Goal: Transaction & Acquisition: Purchase product/service

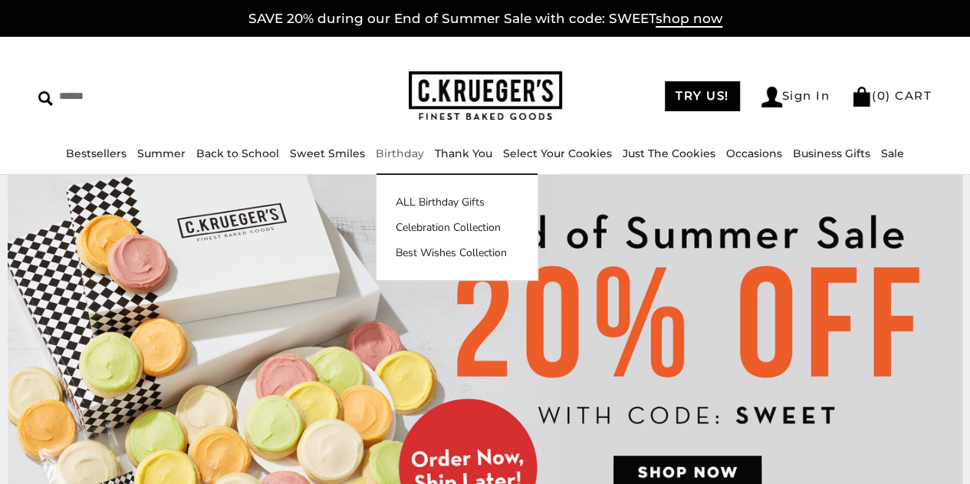
click at [394, 156] on link "Birthday" at bounding box center [400, 154] width 48 height 14
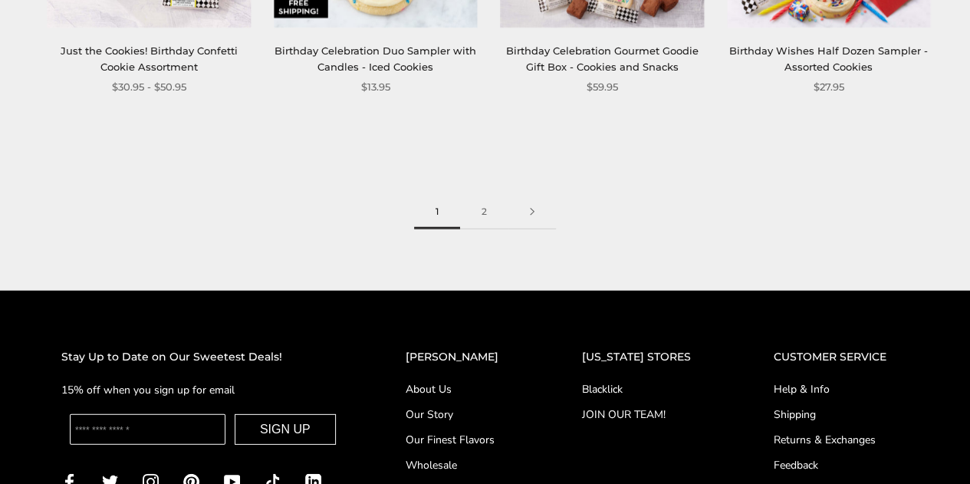
scroll to position [2071, 0]
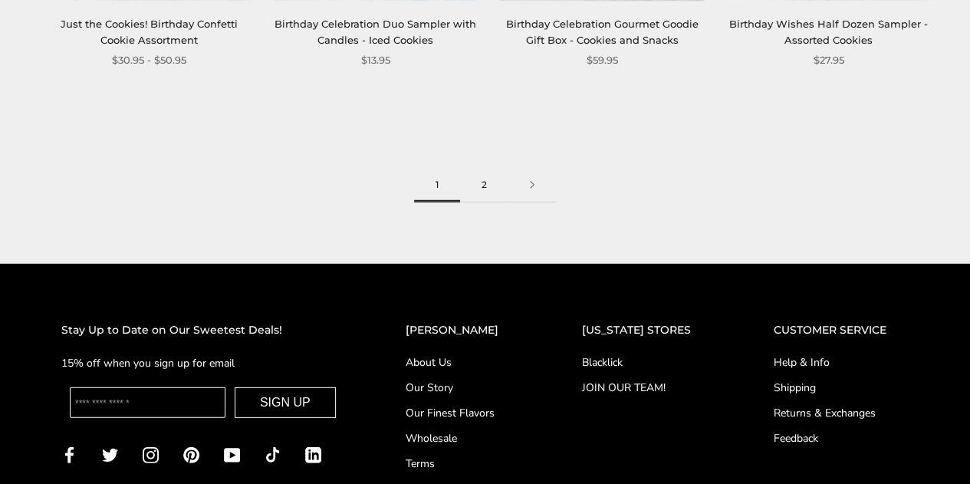
click at [485, 186] on link "2" at bounding box center [484, 185] width 48 height 35
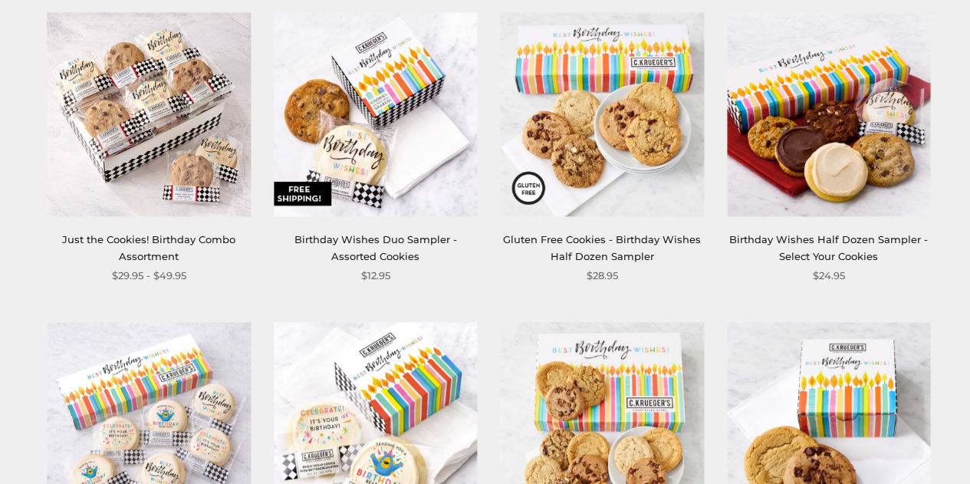
click at [392, 142] on img at bounding box center [375, 114] width 203 height 203
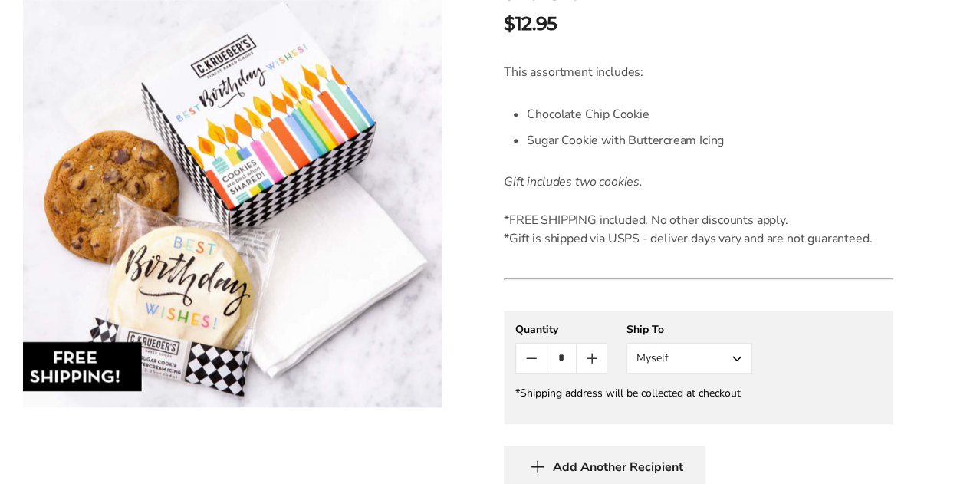
scroll to position [460, 0]
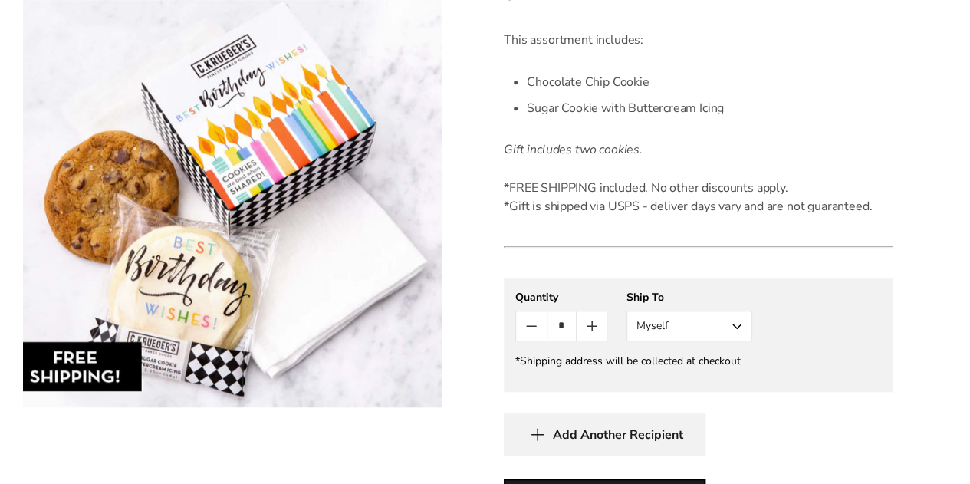
click at [684, 321] on button "Myself" at bounding box center [690, 326] width 126 height 31
click at [664, 378] on button "Other Recipient" at bounding box center [689, 383] width 124 height 28
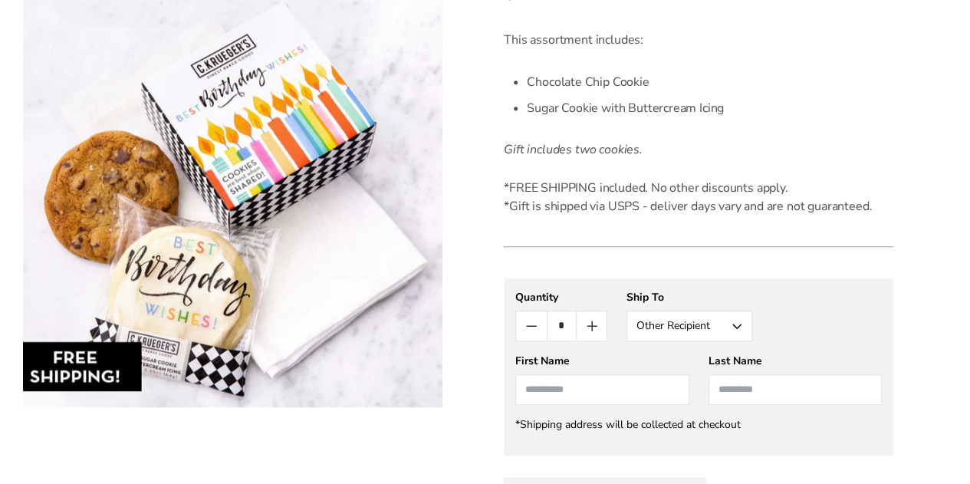
click at [597, 388] on input "First Name" at bounding box center [601, 389] width 173 height 31
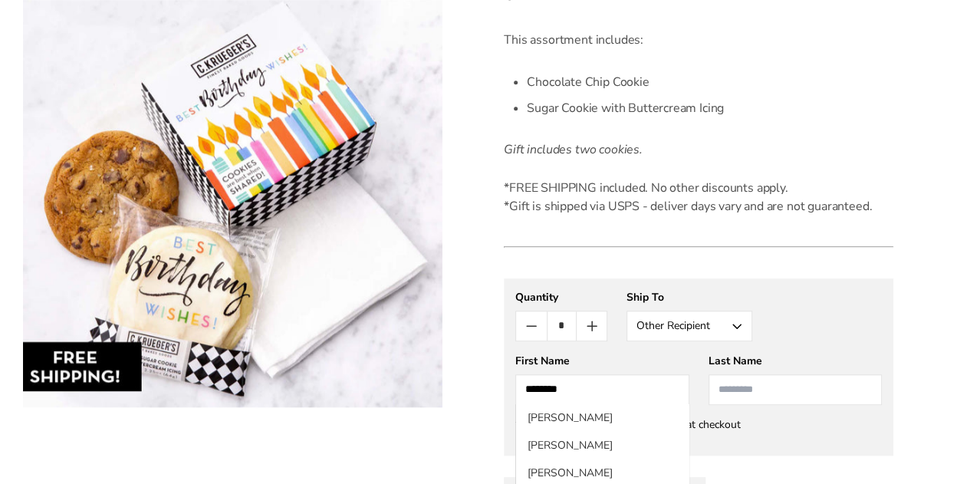
type input "*******"
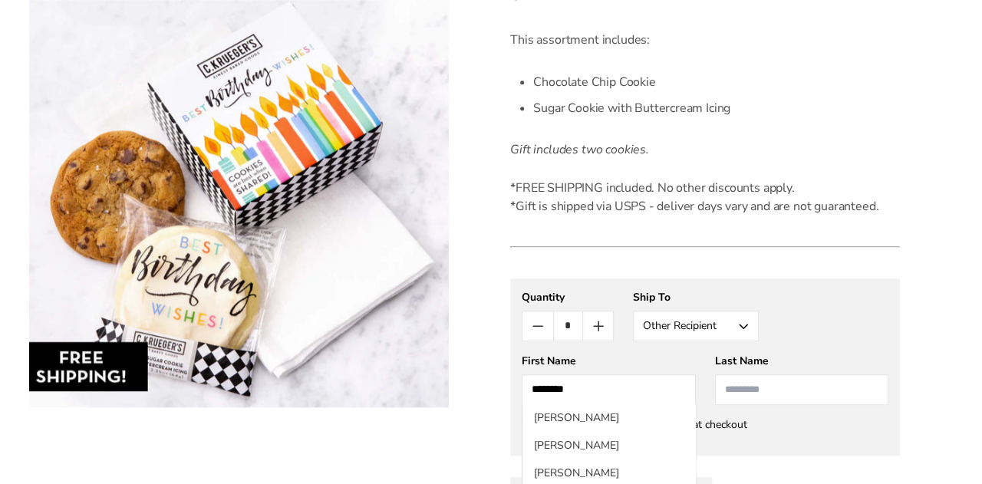
scroll to position [609, 0]
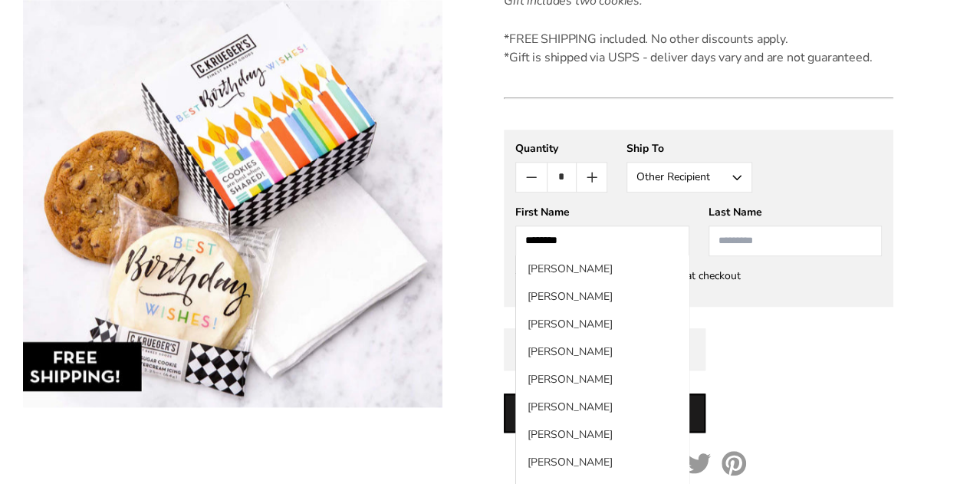
click at [738, 251] on input "Last Name" at bounding box center [795, 241] width 173 height 31
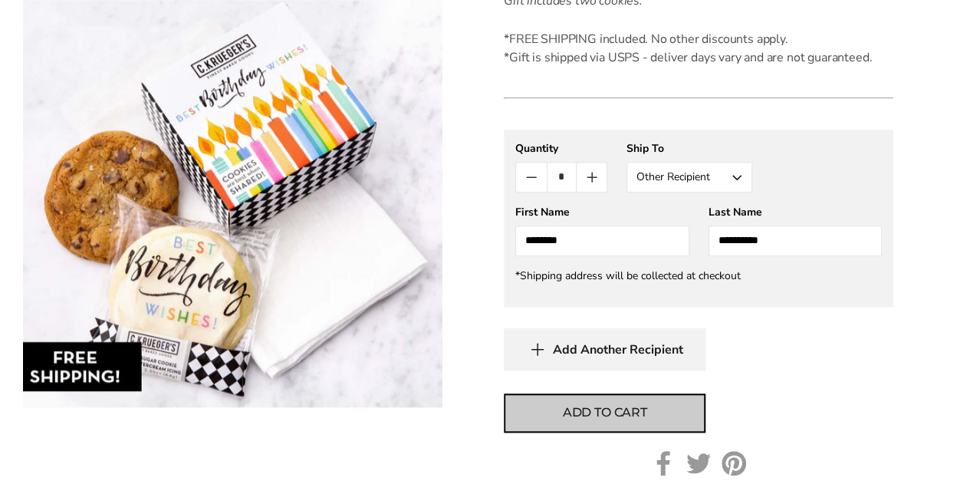
type input "*********"
click at [623, 418] on span "Add to cart" at bounding box center [605, 412] width 84 height 18
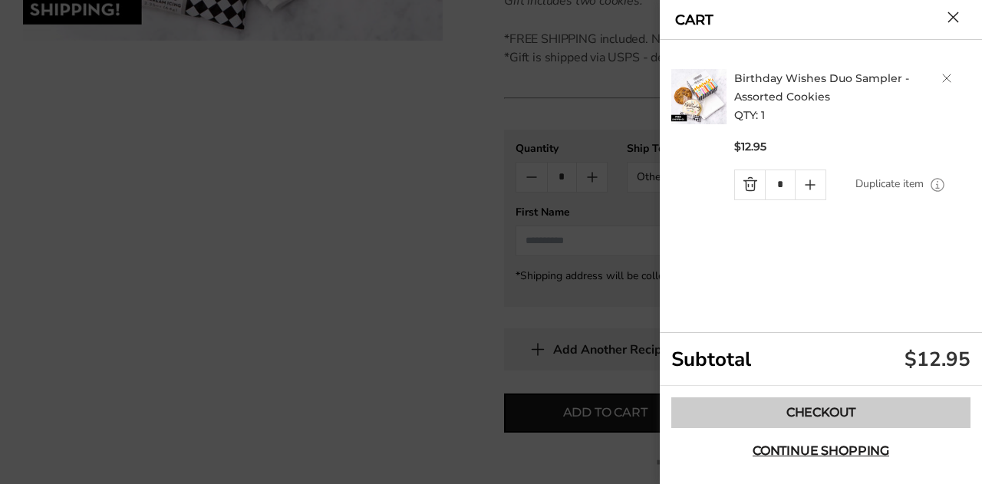
click at [830, 417] on link "Checkout" at bounding box center [820, 412] width 299 height 31
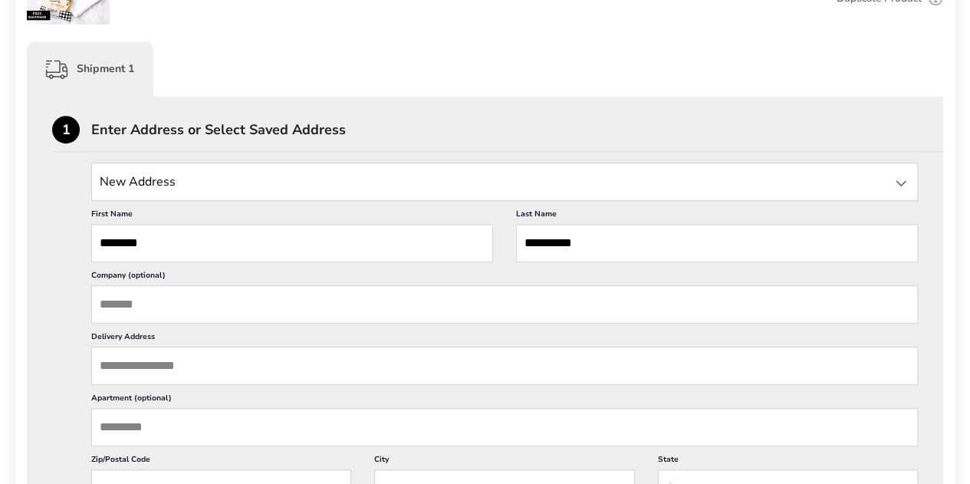
scroll to position [384, 0]
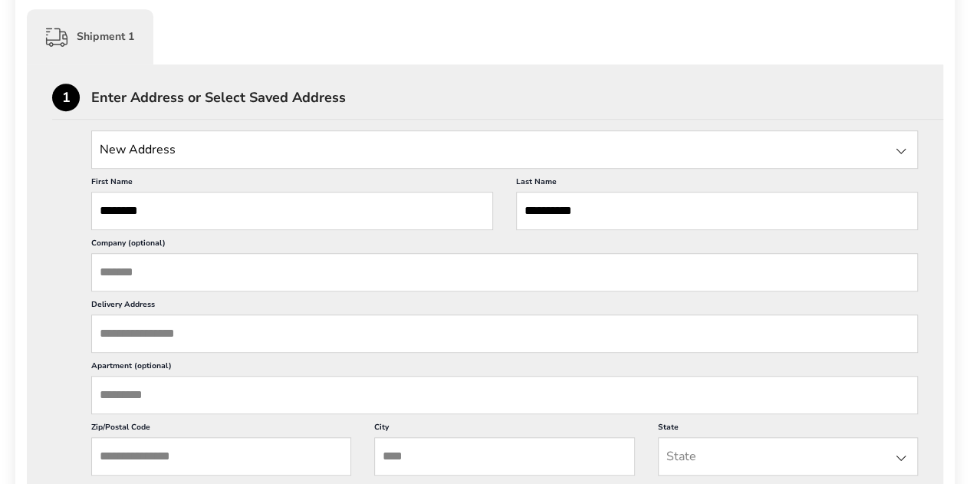
click at [170, 340] on input "Delivery Address" at bounding box center [504, 334] width 827 height 38
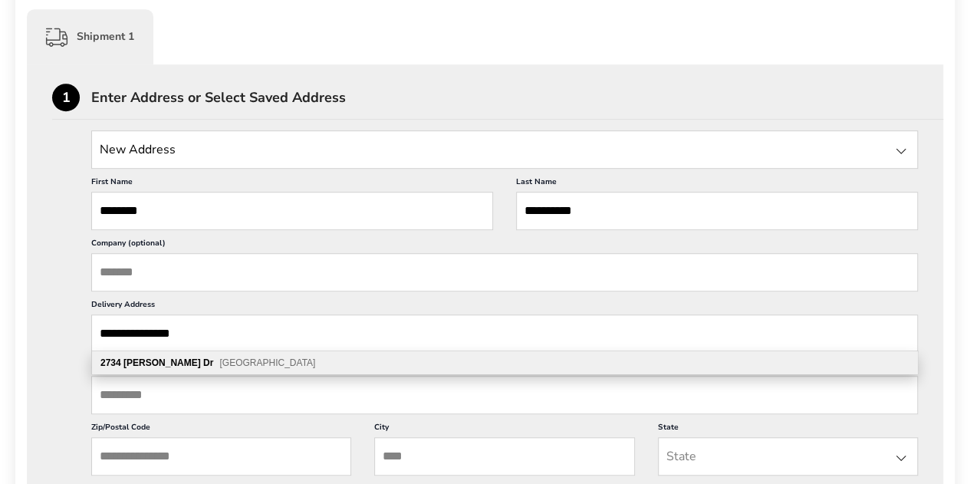
type input "**********"
click at [203, 366] on b "Dr" at bounding box center [208, 362] width 10 height 11
type input "**********"
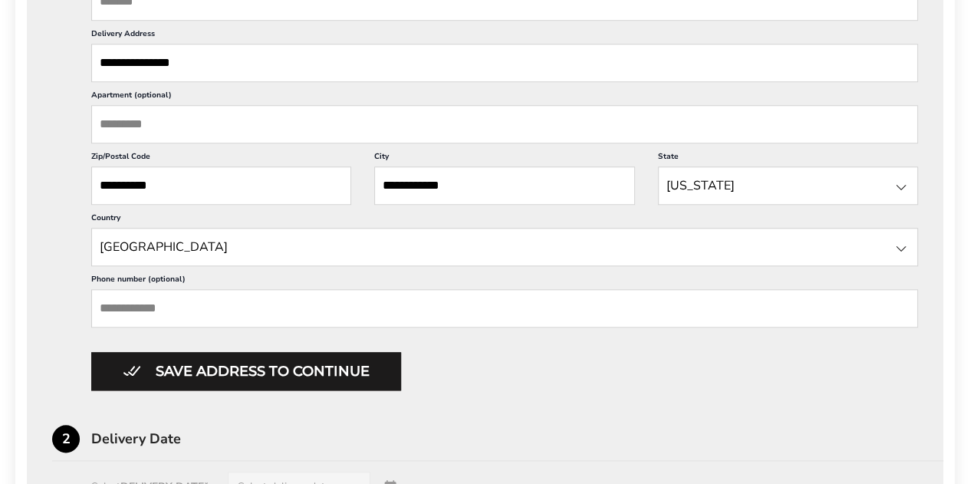
scroll to position [690, 0]
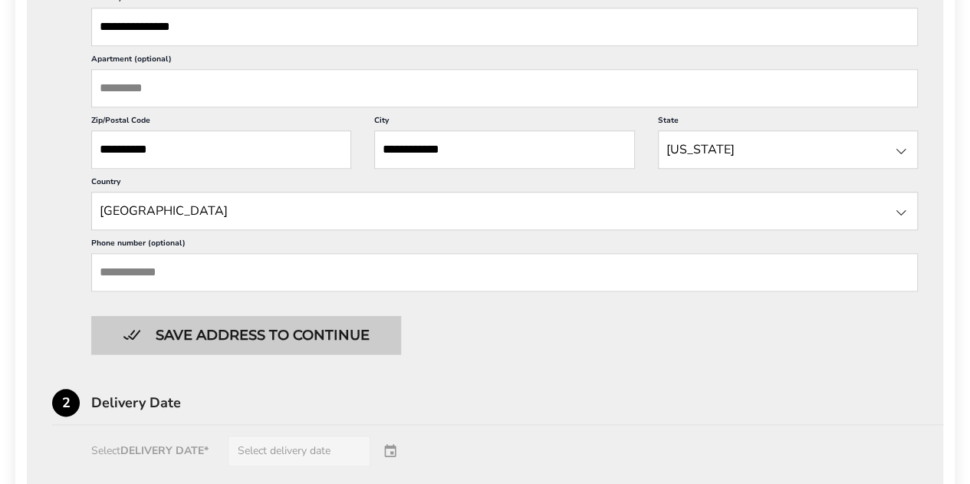
click at [214, 328] on button "Save address to continue" at bounding box center [246, 335] width 310 height 38
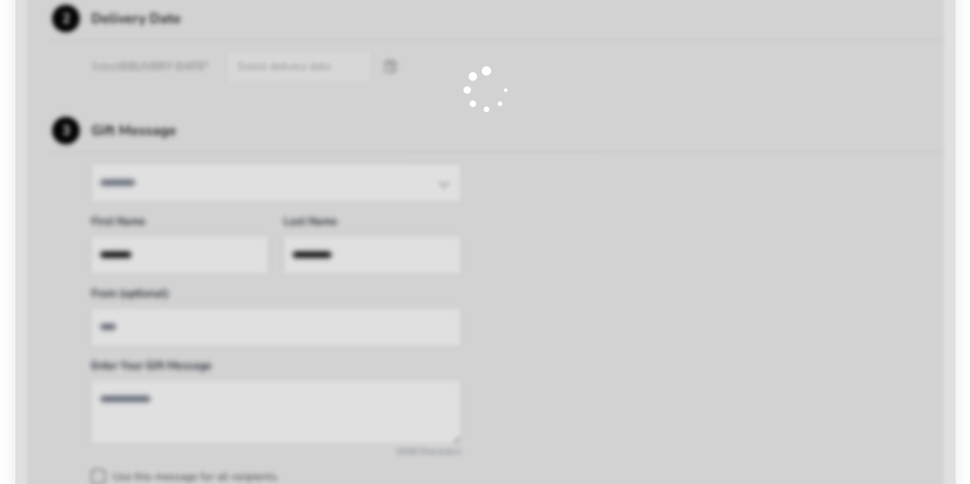
scroll to position [537, 0]
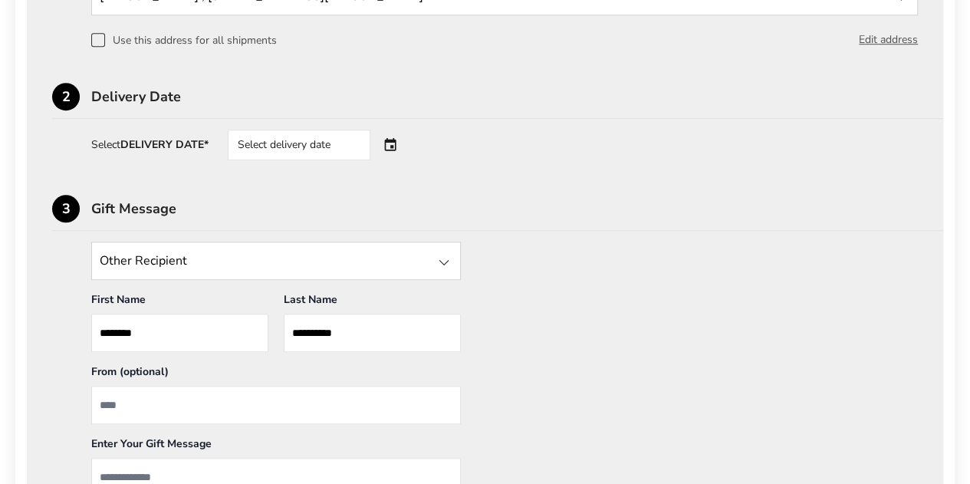
click at [301, 144] on div "Select delivery date" at bounding box center [299, 145] width 143 height 31
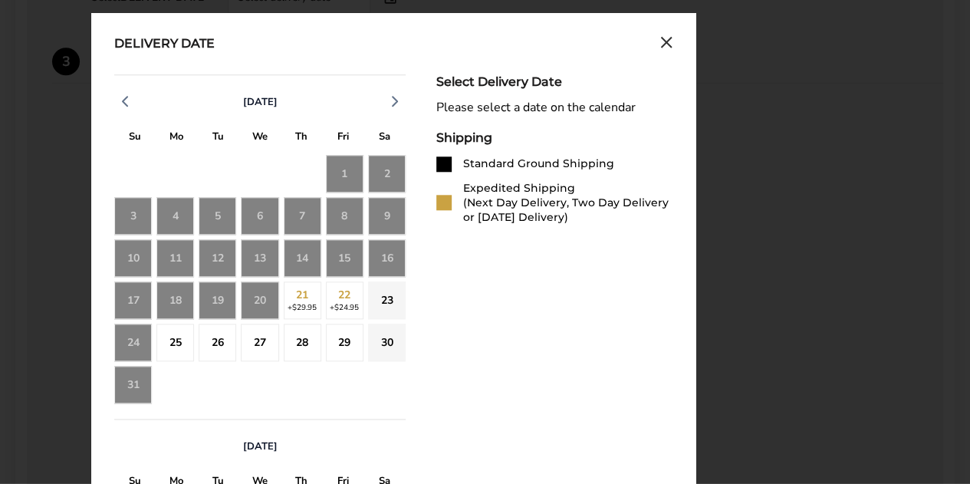
scroll to position [690, 0]
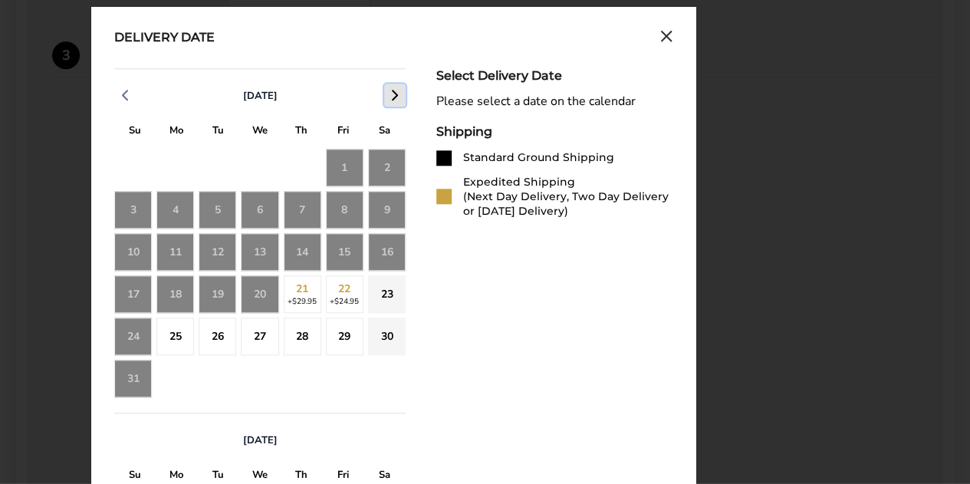
click at [390, 95] on icon "button" at bounding box center [395, 95] width 18 height 18
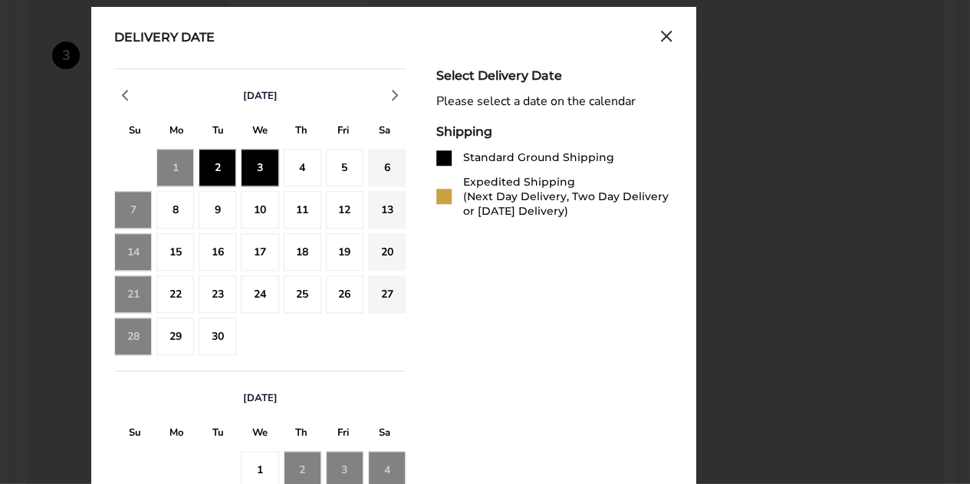
click at [251, 166] on div "3" at bounding box center [260, 168] width 38 height 38
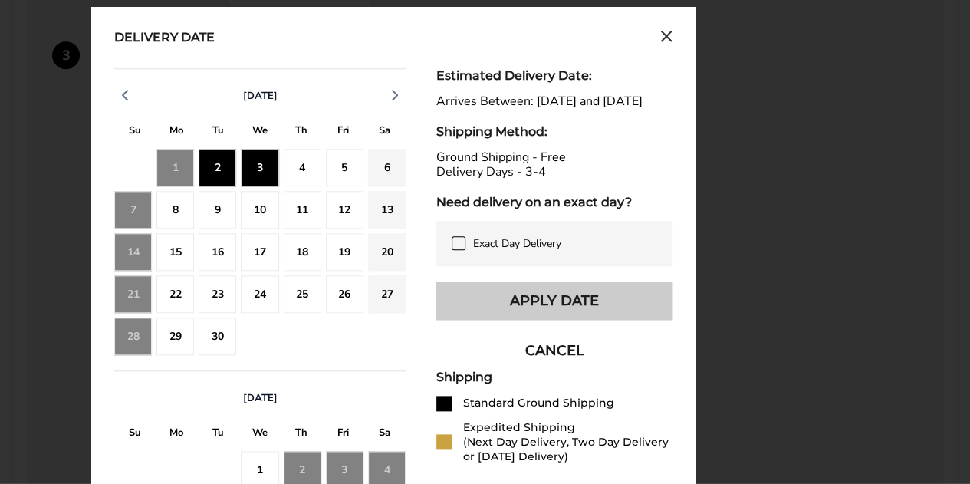
click at [559, 310] on button "Apply Date" at bounding box center [554, 301] width 236 height 38
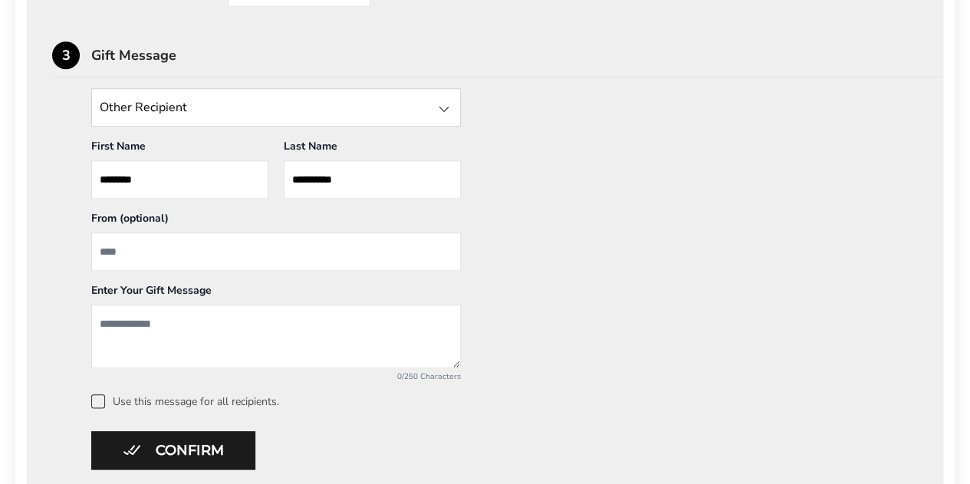
click at [152, 243] on input "From" at bounding box center [276, 251] width 370 height 38
type input "**********"
click at [133, 331] on textarea "Add a message" at bounding box center [276, 337] width 370 height 64
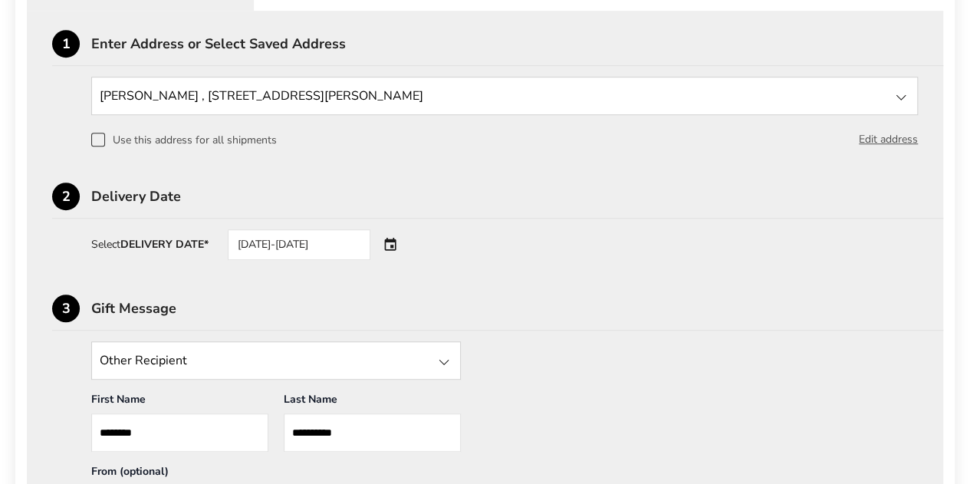
scroll to position [384, 0]
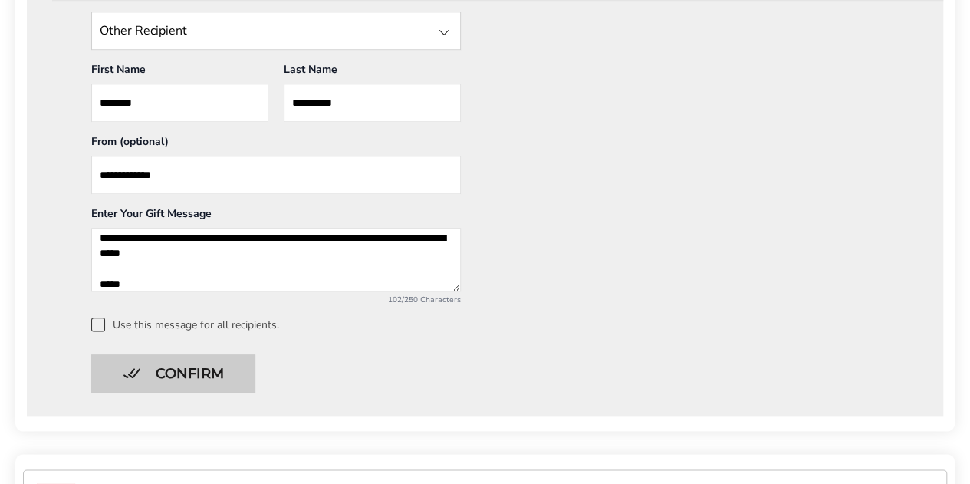
type textarea "**********"
click at [190, 375] on button "Confirm" at bounding box center [173, 373] width 164 height 38
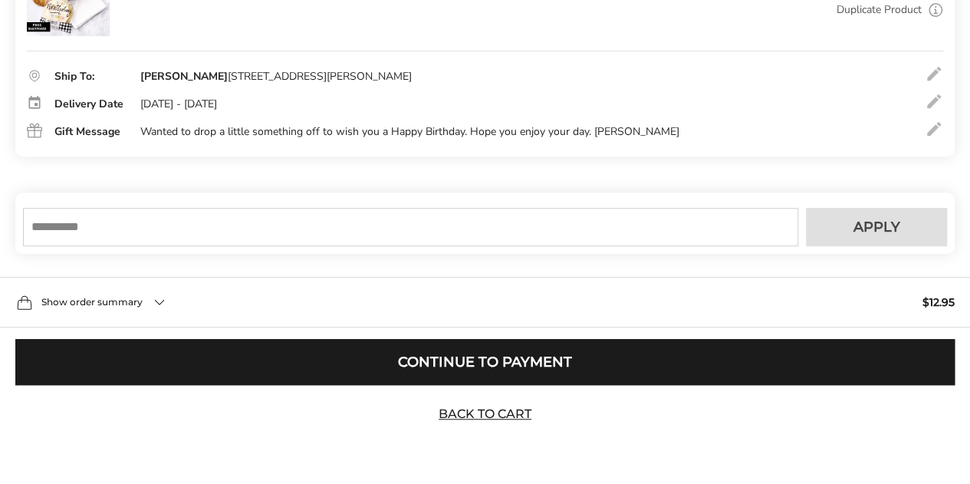
scroll to position [339, 0]
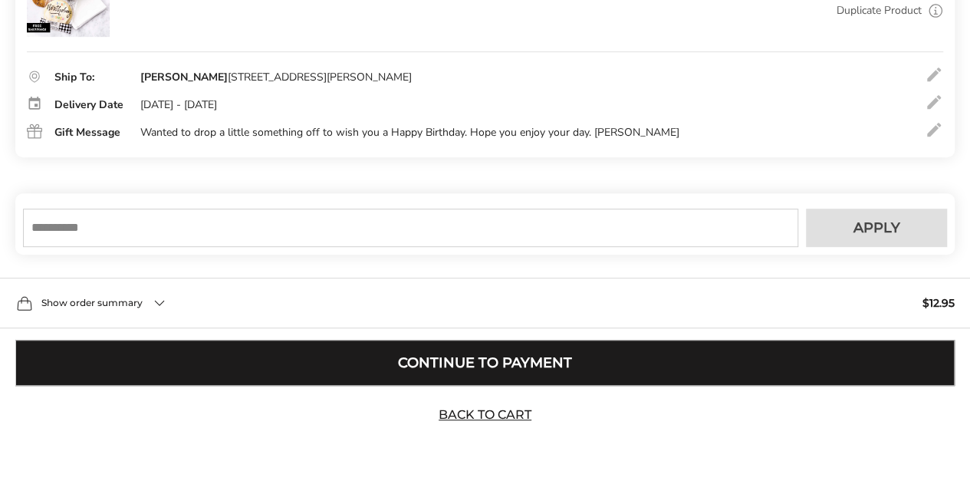
click at [531, 357] on button "Continue to Payment" at bounding box center [485, 363] width 940 height 46
